Goal: Purchase product/service

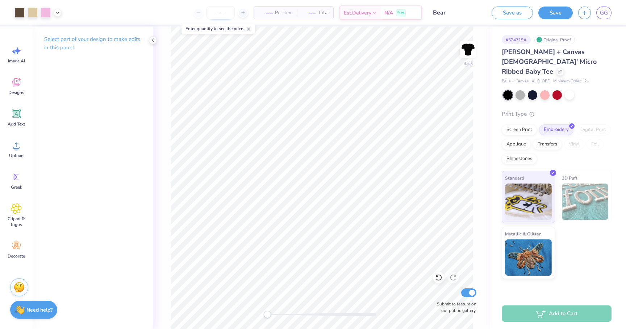
click at [222, 13] on input "number" at bounding box center [221, 12] width 28 height 13
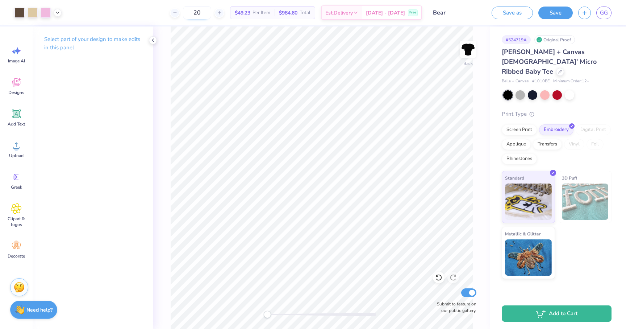
type input "2"
type input "5"
type input "100"
click at [523, 123] on div "Screen Print" at bounding box center [519, 128] width 35 height 11
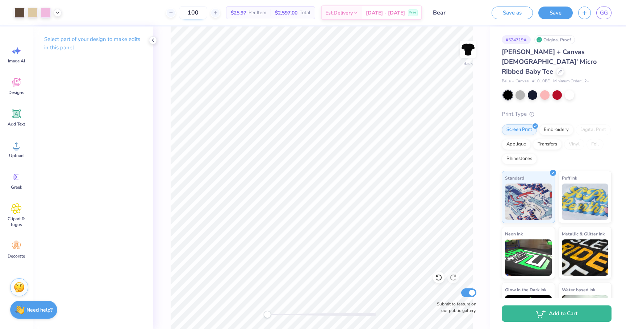
click at [202, 13] on input "100" at bounding box center [193, 12] width 28 height 13
click at [207, 12] on input "50" at bounding box center [193, 12] width 28 height 13
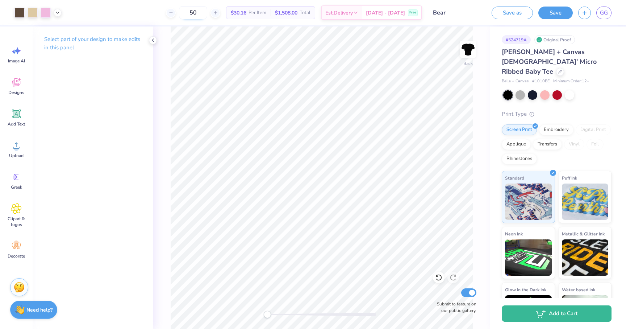
click at [207, 14] on input "50" at bounding box center [193, 12] width 28 height 13
type input "5"
